Goal: Information Seeking & Learning: Learn about a topic

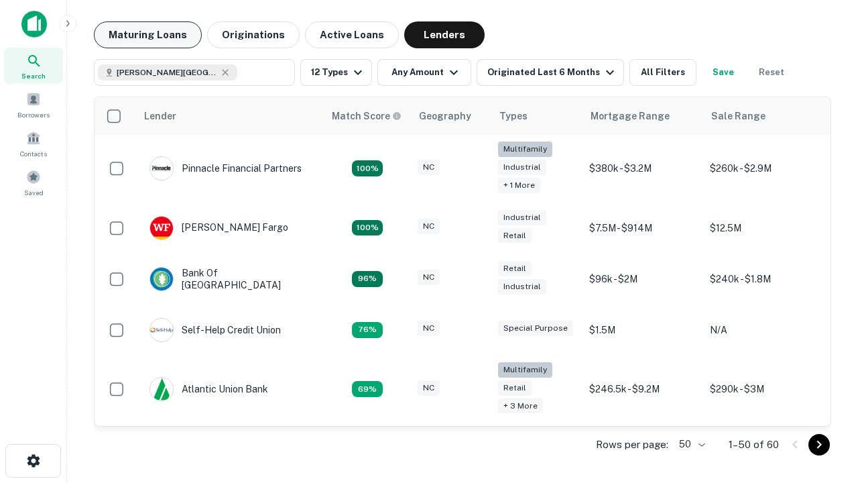
click at [147, 35] on button "Maturing Loans" at bounding box center [148, 34] width 108 height 27
